Goal: Use online tool/utility

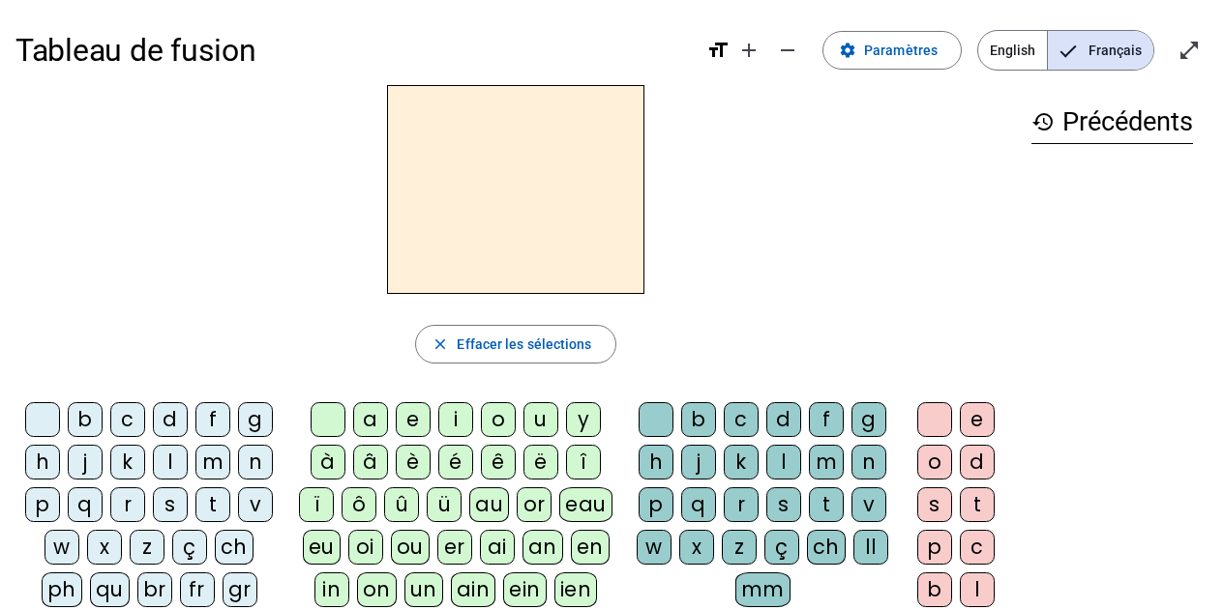
click at [176, 422] on div "d" at bounding box center [170, 419] width 35 height 35
click at [540, 419] on div "u" at bounding box center [540, 419] width 35 height 35
click at [76, 417] on div "b" at bounding box center [85, 419] width 35 height 35
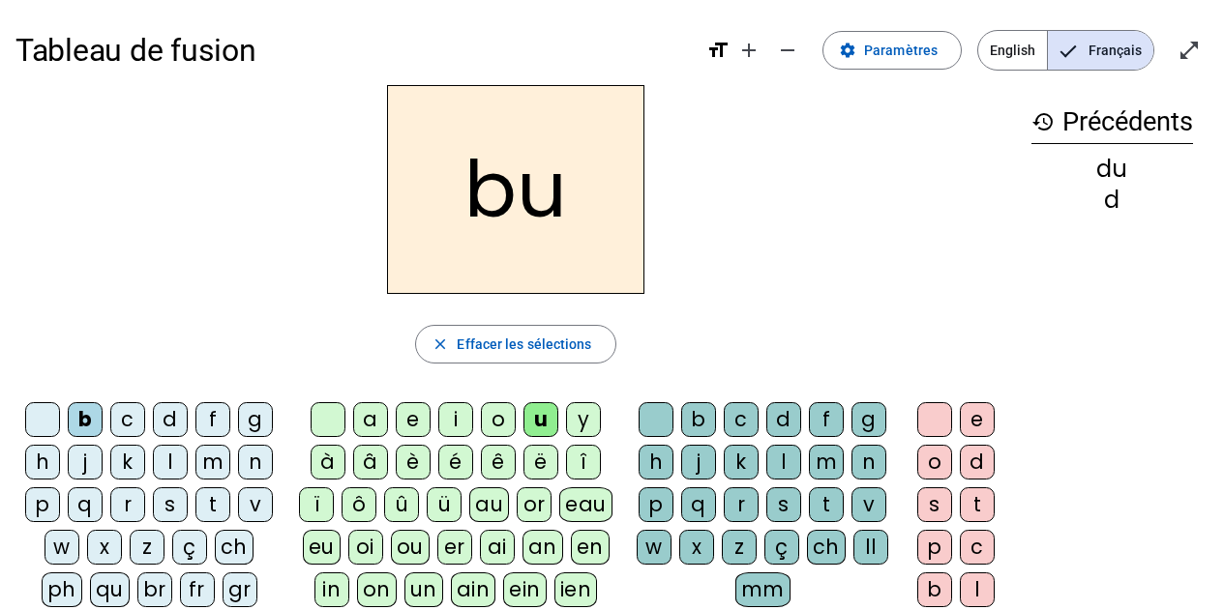
click at [214, 507] on div "t" at bounding box center [212, 504] width 35 height 35
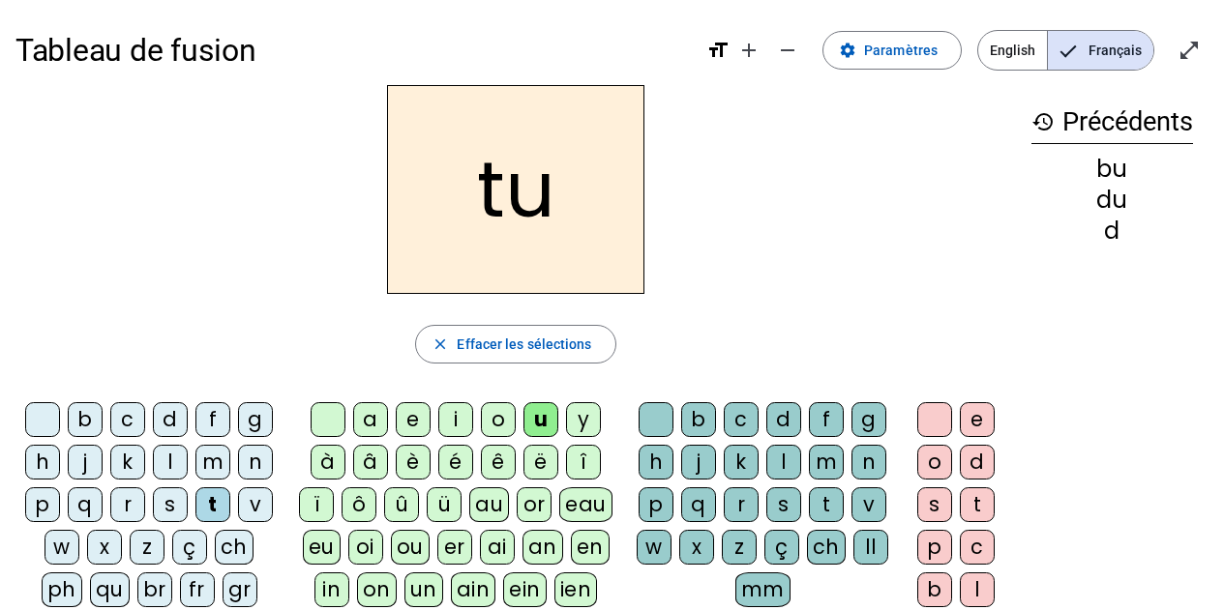
click at [167, 511] on div "s" at bounding box center [170, 504] width 35 height 35
click at [416, 422] on div "e" at bounding box center [413, 419] width 35 height 35
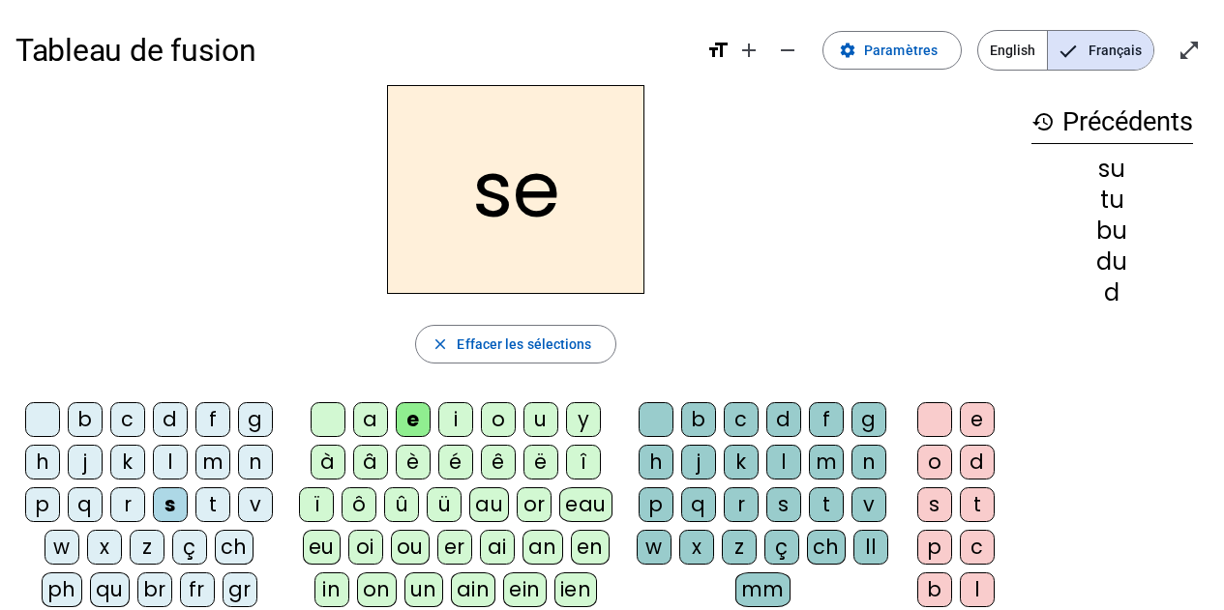
click at [371, 424] on div "a" at bounding box center [370, 419] width 35 height 35
click at [738, 419] on div "c" at bounding box center [740, 419] width 35 height 35
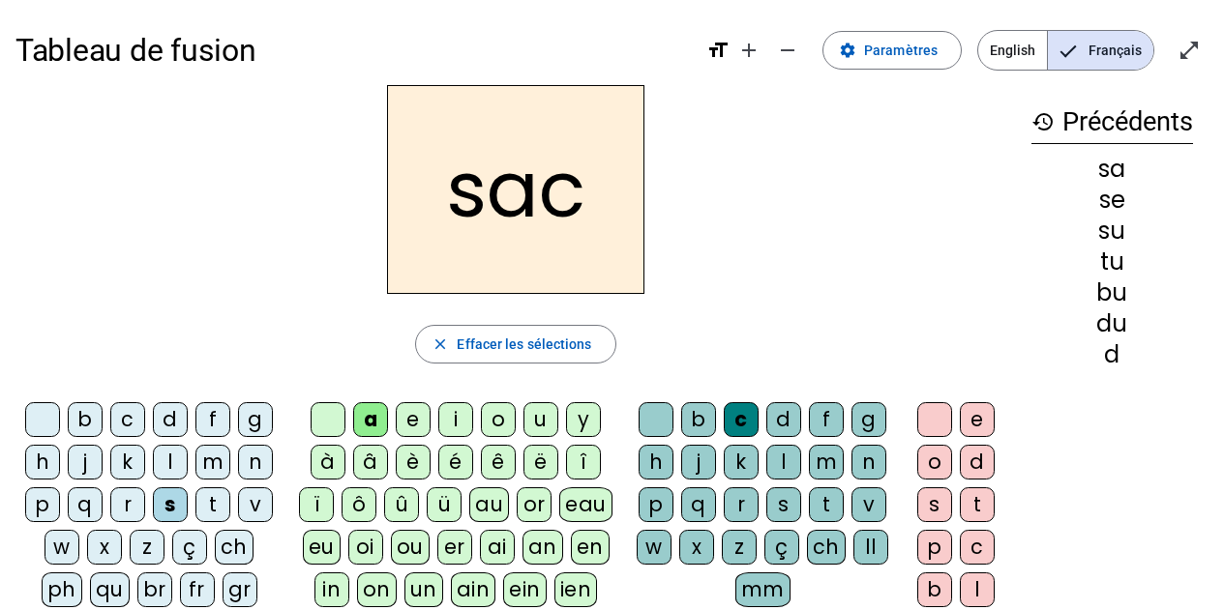
click at [169, 467] on div "l" at bounding box center [170, 462] width 35 height 35
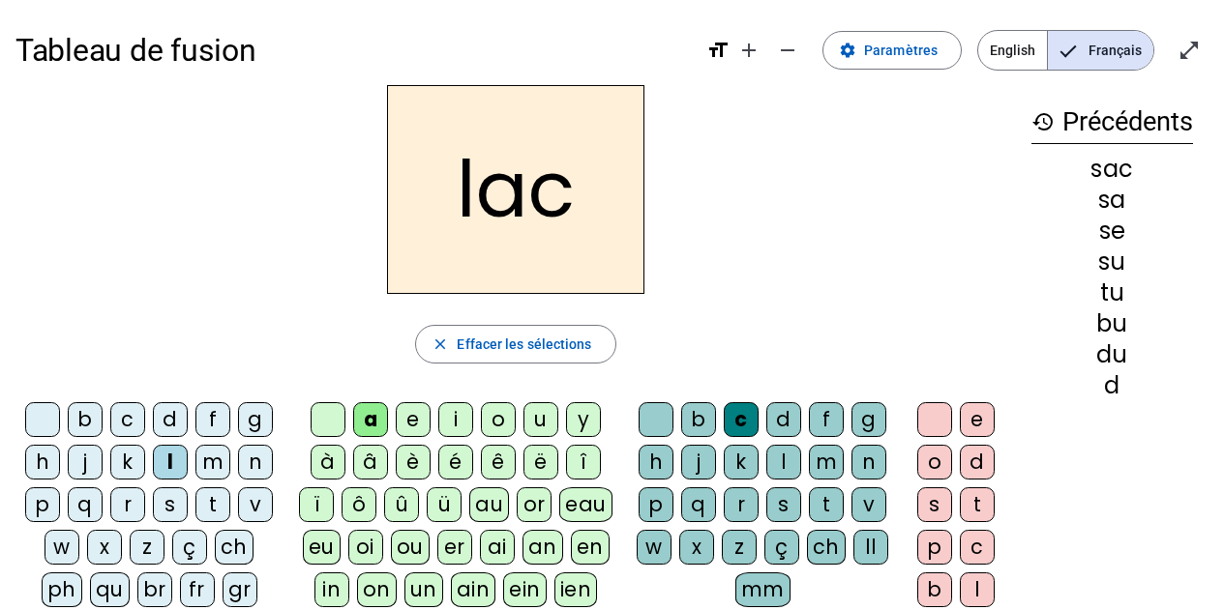
click at [652, 428] on div at bounding box center [655, 419] width 35 height 35
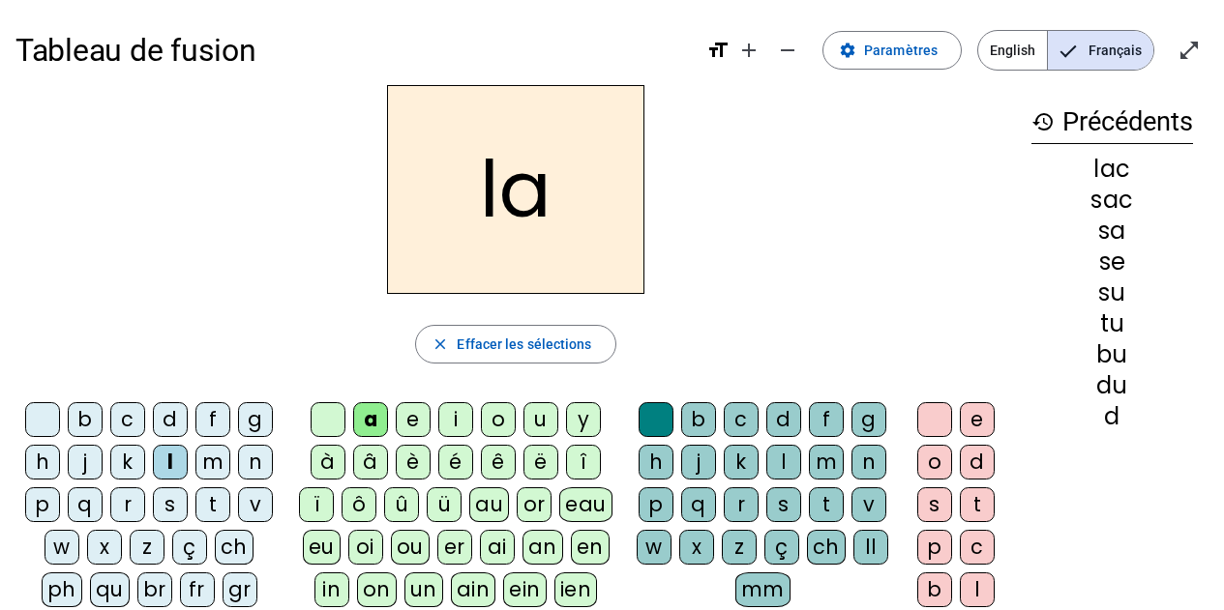
click at [211, 460] on div "m" at bounding box center [212, 462] width 35 height 35
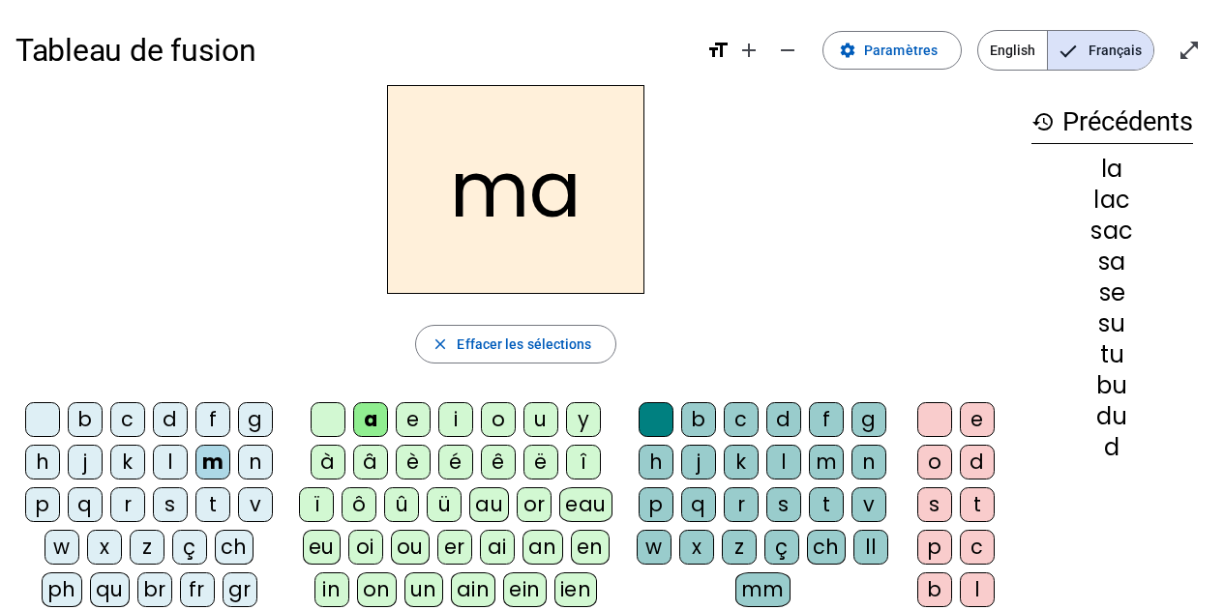
click at [787, 462] on div "l" at bounding box center [783, 462] width 35 height 35
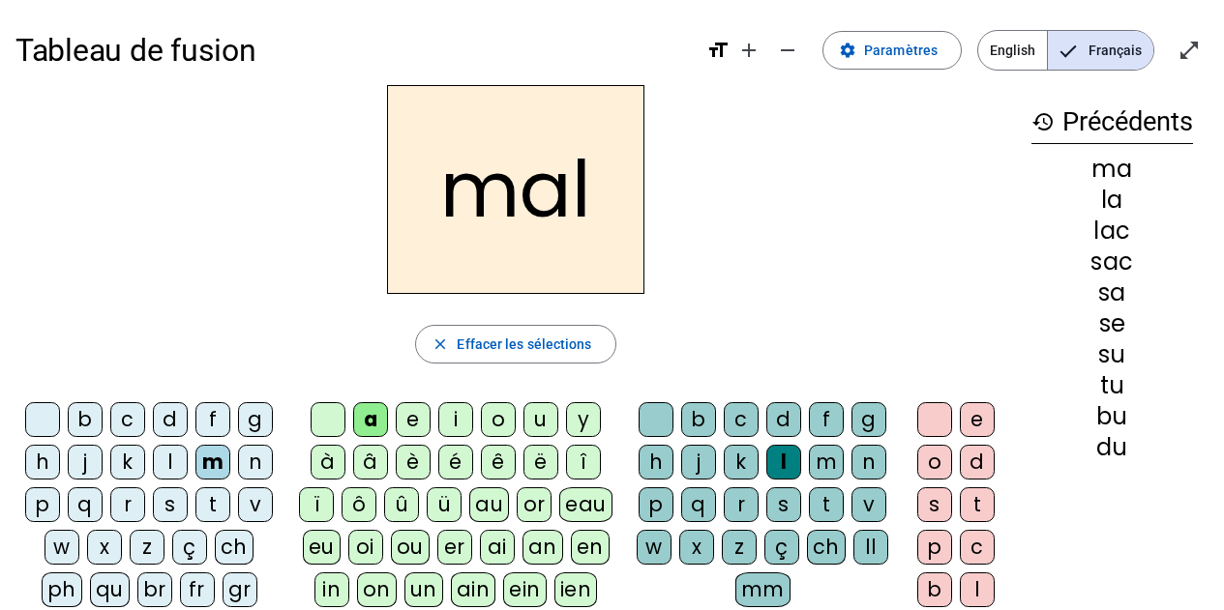
click at [84, 424] on div "b" at bounding box center [85, 419] width 35 height 35
